Goal: Find specific page/section: Find specific page/section

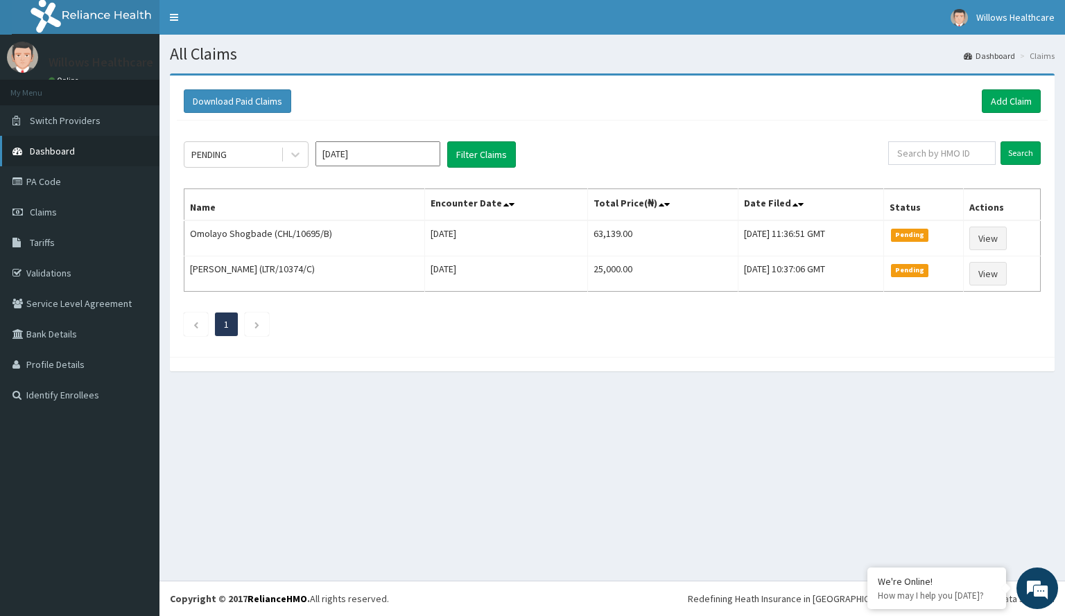
click at [81, 152] on link "Dashboard" at bounding box center [79, 151] width 159 height 30
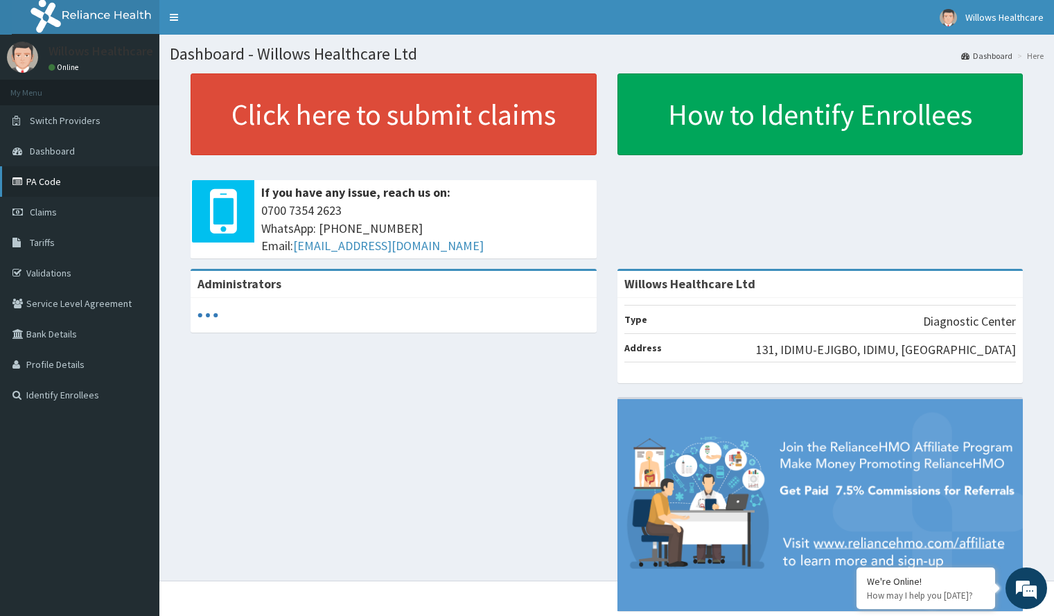
click at [86, 184] on link "PA Code" at bounding box center [79, 181] width 159 height 30
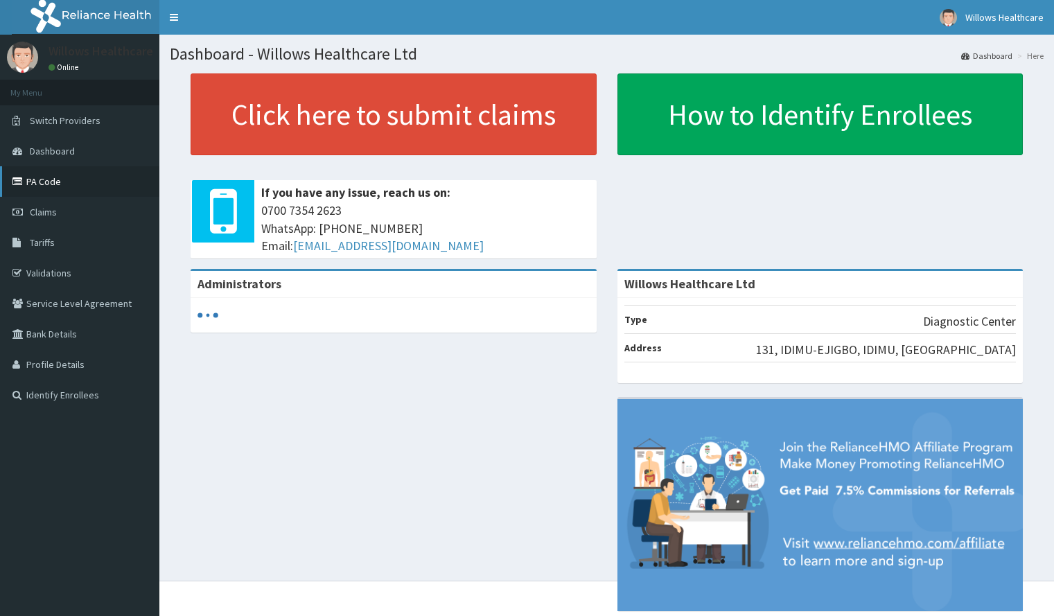
click at [73, 175] on link "PA Code" at bounding box center [79, 181] width 159 height 30
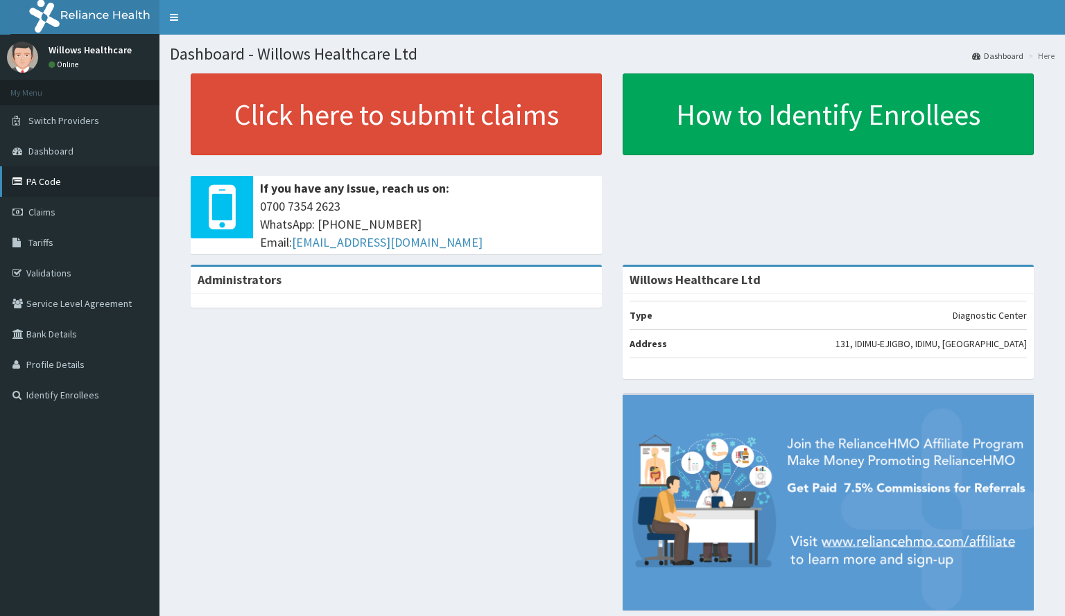
click at [86, 175] on link "PA Code" at bounding box center [79, 181] width 159 height 30
